Goal: Task Accomplishment & Management: Use online tool/utility

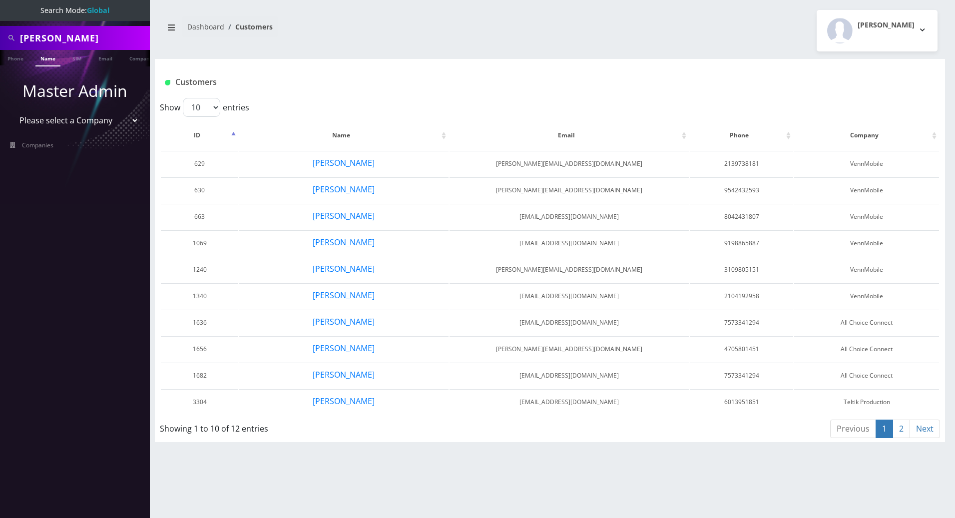
drag, startPoint x: 0, startPoint y: 0, endPoint x: 0, endPoint y: 28, distance: 28.0
click at [0, 28] on html "Search Mode: Global KENNETH Phone Name SIM Email Company Customer Master Admin …" at bounding box center [477, 259] width 955 height 518
paste input "[EMAIL_ADDRESS][DOMAIN_NAME]"
type input "[EMAIL_ADDRESS][DOMAIN_NAME]"
click at [108, 59] on link "Email" at bounding box center [105, 58] width 24 height 16
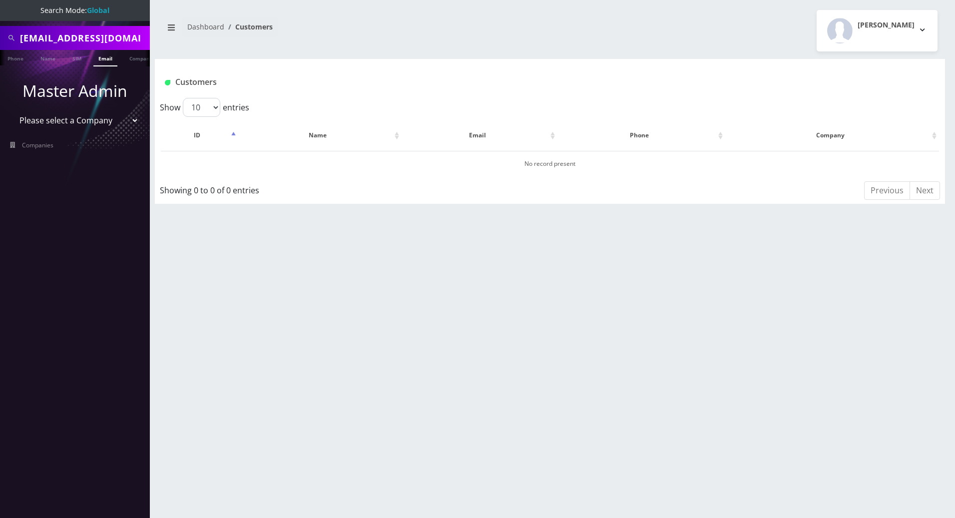
click at [104, 58] on link "Email" at bounding box center [105, 58] width 24 height 16
click at [107, 57] on link "Email" at bounding box center [105, 58] width 24 height 16
click at [21, 37] on input "[EMAIL_ADDRESS][DOMAIN_NAME]" at bounding box center [83, 37] width 127 height 19
click at [102, 60] on link "Email" at bounding box center [105, 58] width 24 height 16
